Goal: Information Seeking & Learning: Compare options

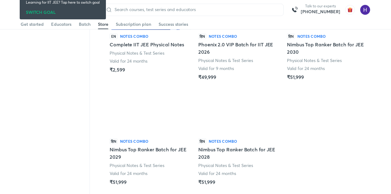
scroll to position [843, 0]
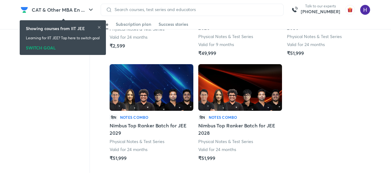
click at [220, 123] on h5 "Nimbus Top Ranker Batch for JEE 2028" at bounding box center [240, 129] width 84 height 15
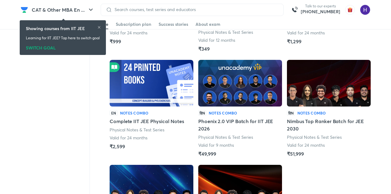
scroll to position [852, 0]
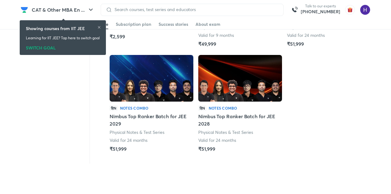
click at [132, 117] on h5 "Nimbus Top Ranker Batch for JEE 2029" at bounding box center [151, 120] width 84 height 15
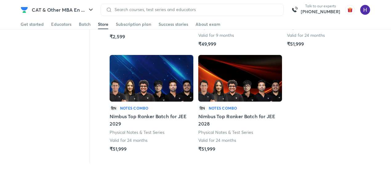
scroll to position [758, 0]
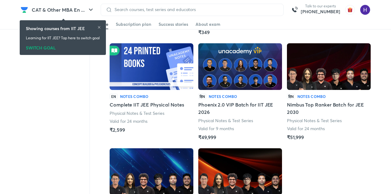
click at [299, 108] on h5 "Nimbus Top Ranker Batch for JEE 2030" at bounding box center [329, 108] width 84 height 15
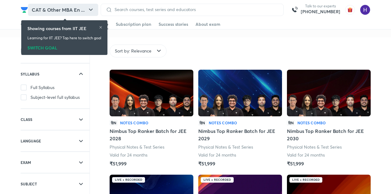
click at [52, 13] on button "CAT & Other MBA En ..." at bounding box center [63, 10] width 70 height 12
click at [101, 28] on icon at bounding box center [101, 28] width 4 height 4
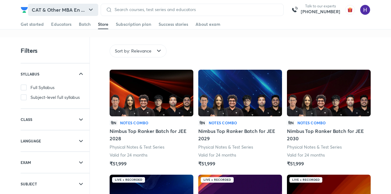
click at [65, 7] on button "CAT & Other MBA En ..." at bounding box center [63, 10] width 70 height 12
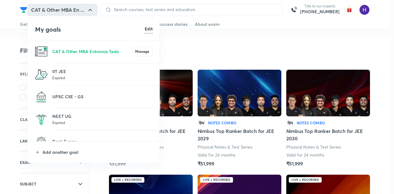
click at [67, 121] on p "Expired" at bounding box center [102, 123] width 100 height 6
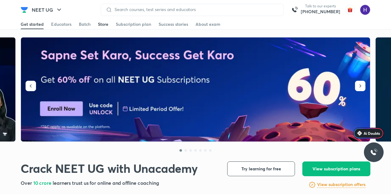
click at [102, 25] on div "Store" at bounding box center [103, 24] width 10 height 6
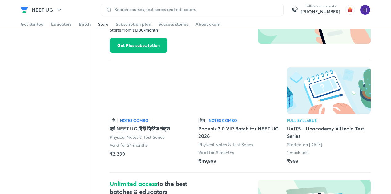
scroll to position [529, 0]
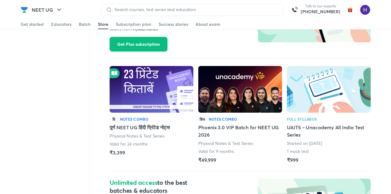
click at [217, 128] on h5 "Phoenix 3.0 VIP Batch for NEET UG 2026" at bounding box center [240, 131] width 84 height 15
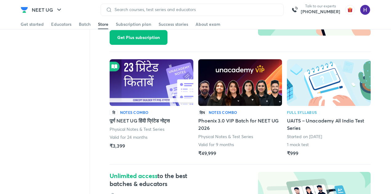
scroll to position [543, 0]
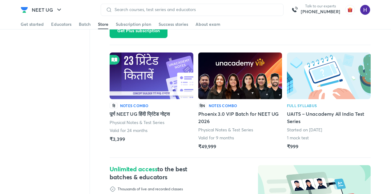
click at [288, 112] on h5 "UAITS – Unacademy All India Test Series" at bounding box center [329, 117] width 84 height 15
